Goal: Register for event/course

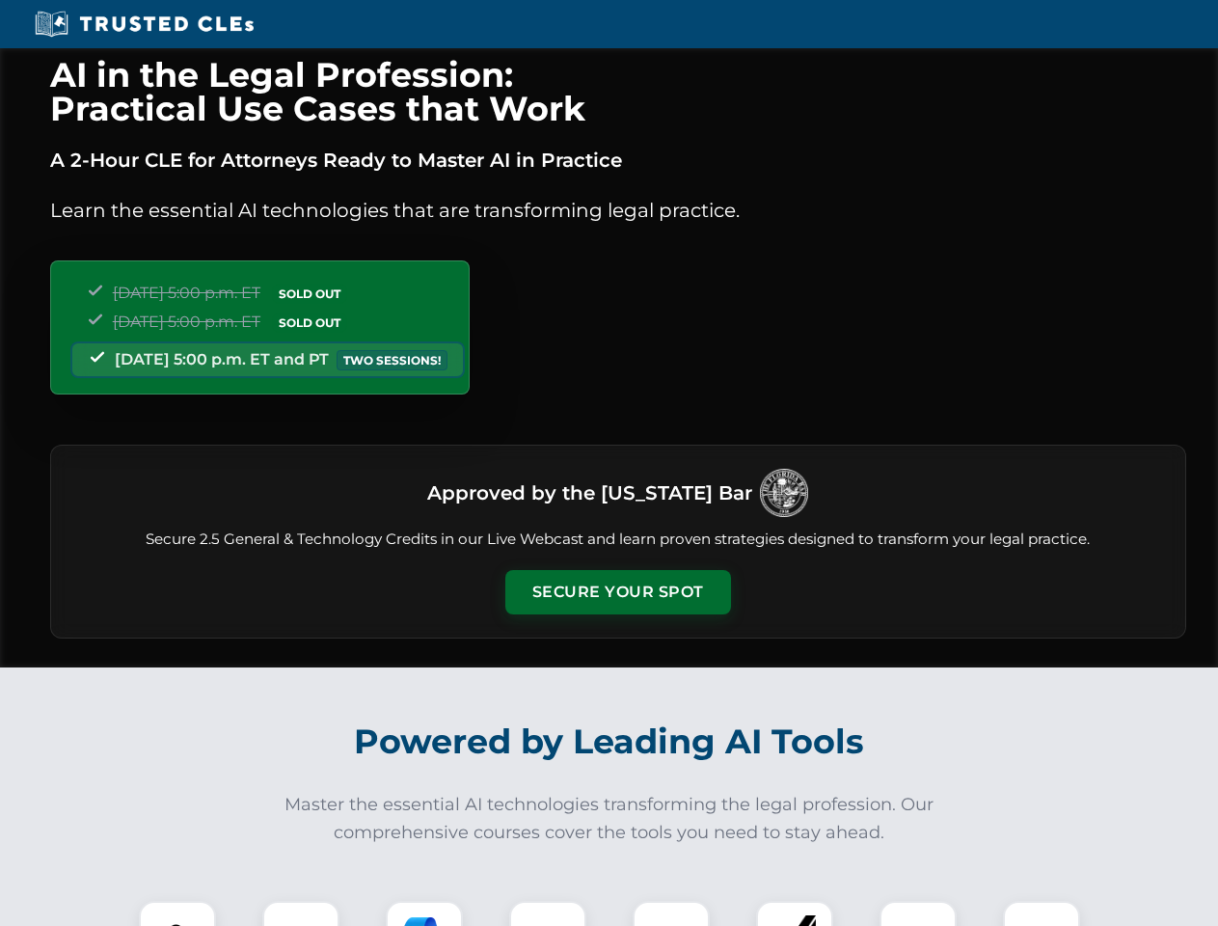
click at [617, 592] on button "Secure Your Spot" at bounding box center [618, 592] width 226 height 44
click at [177, 913] on img at bounding box center [178, 940] width 56 height 56
click at [301, 913] on div at bounding box center [300, 939] width 77 height 77
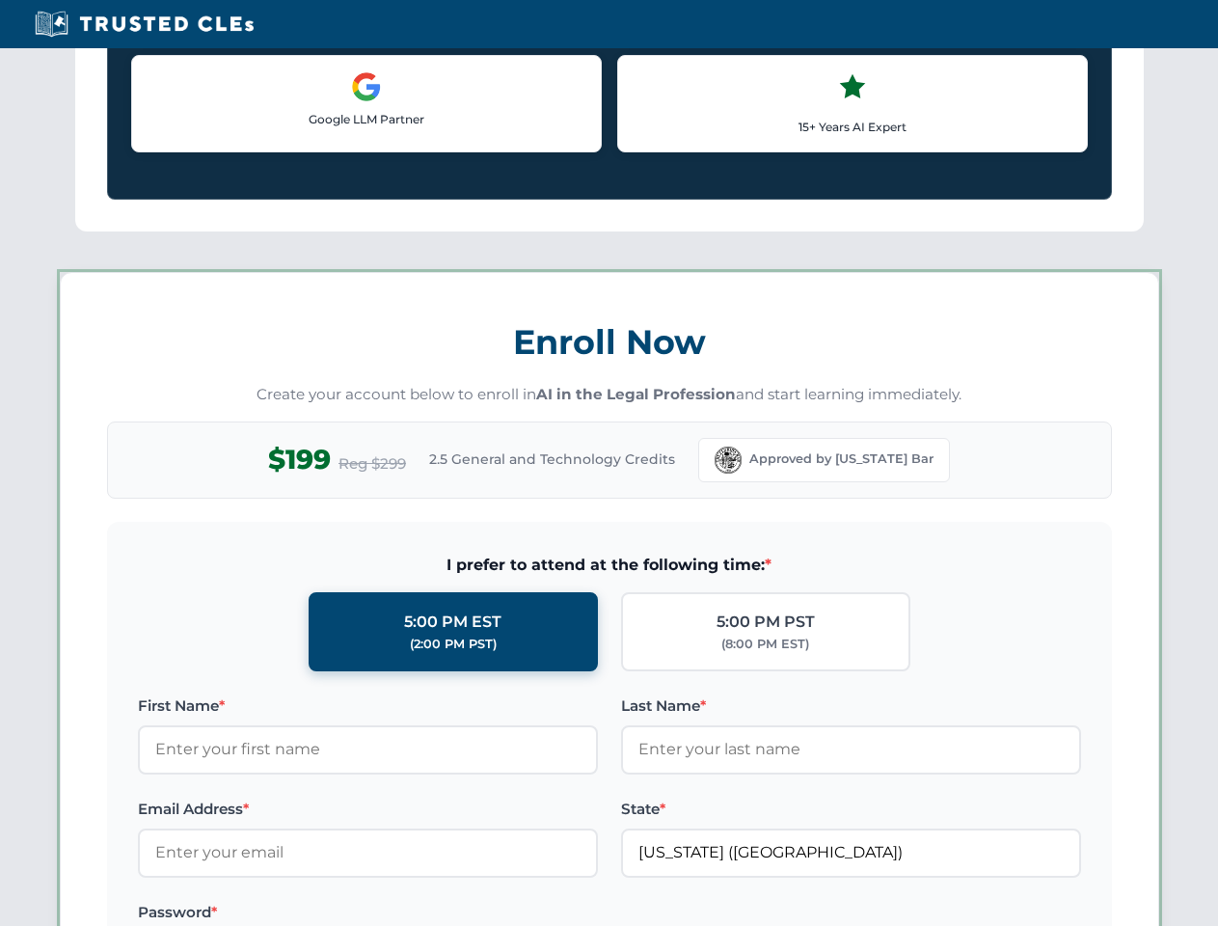
click at [548, 913] on label "Password *" at bounding box center [368, 912] width 460 height 23
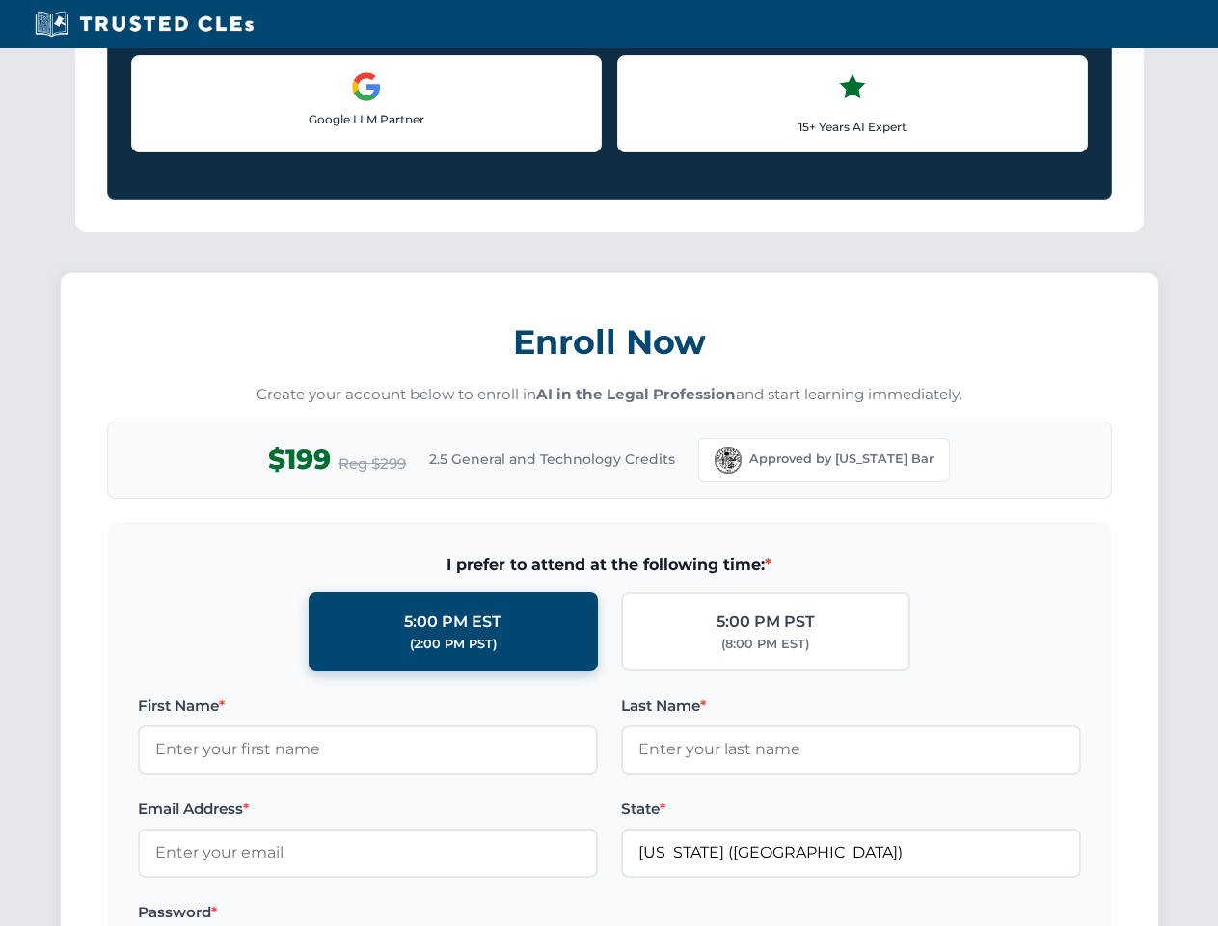
scroll to position [1894, 0]
